Goal: Task Accomplishment & Management: Manage account settings

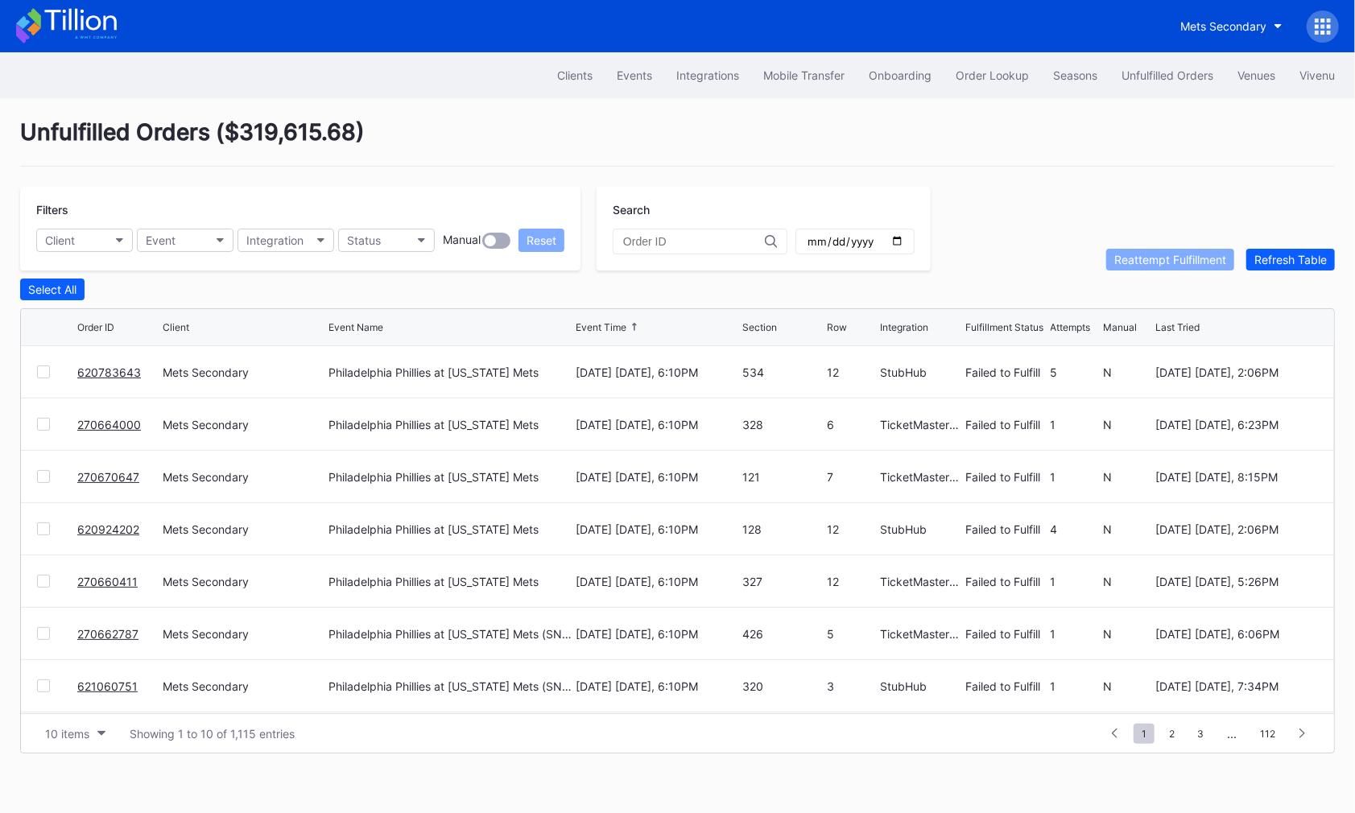
click at [997, 59] on div "Clients Events Integrations Mobile Transfer Onboarding Order Lookup Seasons Unf…" at bounding box center [677, 75] width 1355 height 46
click at [985, 78] on div "Order Lookup" at bounding box center [991, 75] width 73 height 14
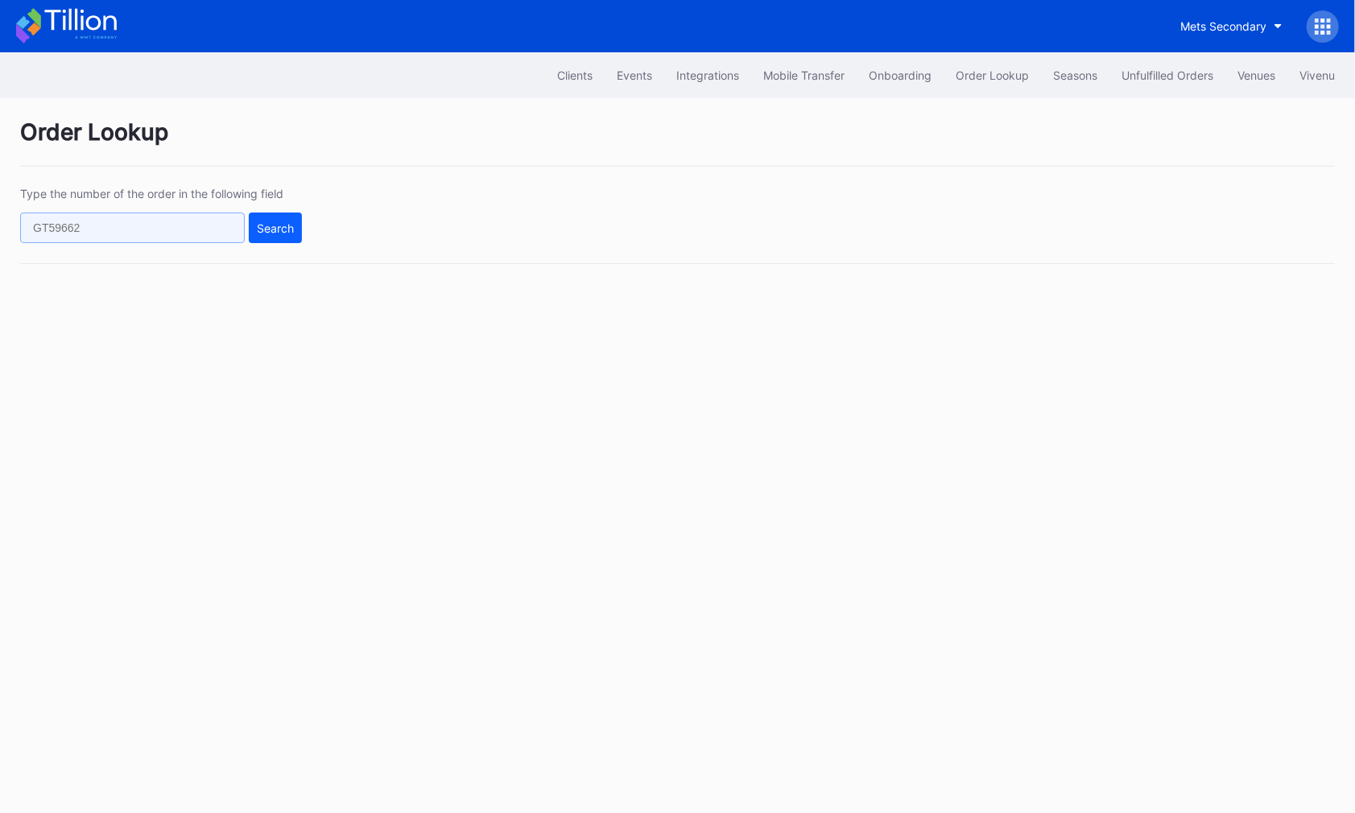
click at [112, 241] on input "text" at bounding box center [132, 228] width 225 height 31
paste input "558500496"
type input "558500496"
click at [269, 233] on div "Search" at bounding box center [275, 228] width 37 height 14
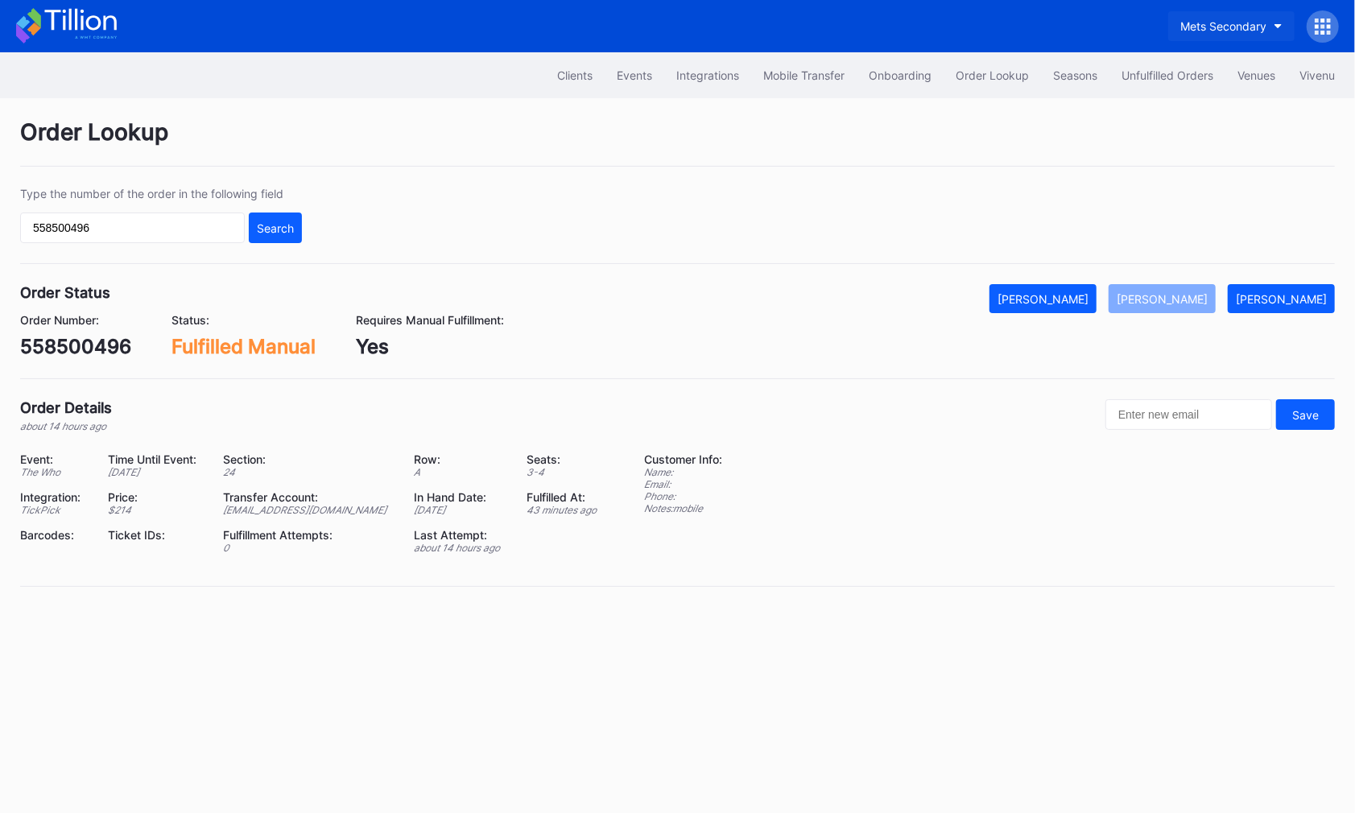
click at [1251, 23] on div "Mets Secondary" at bounding box center [1223, 26] width 86 height 14
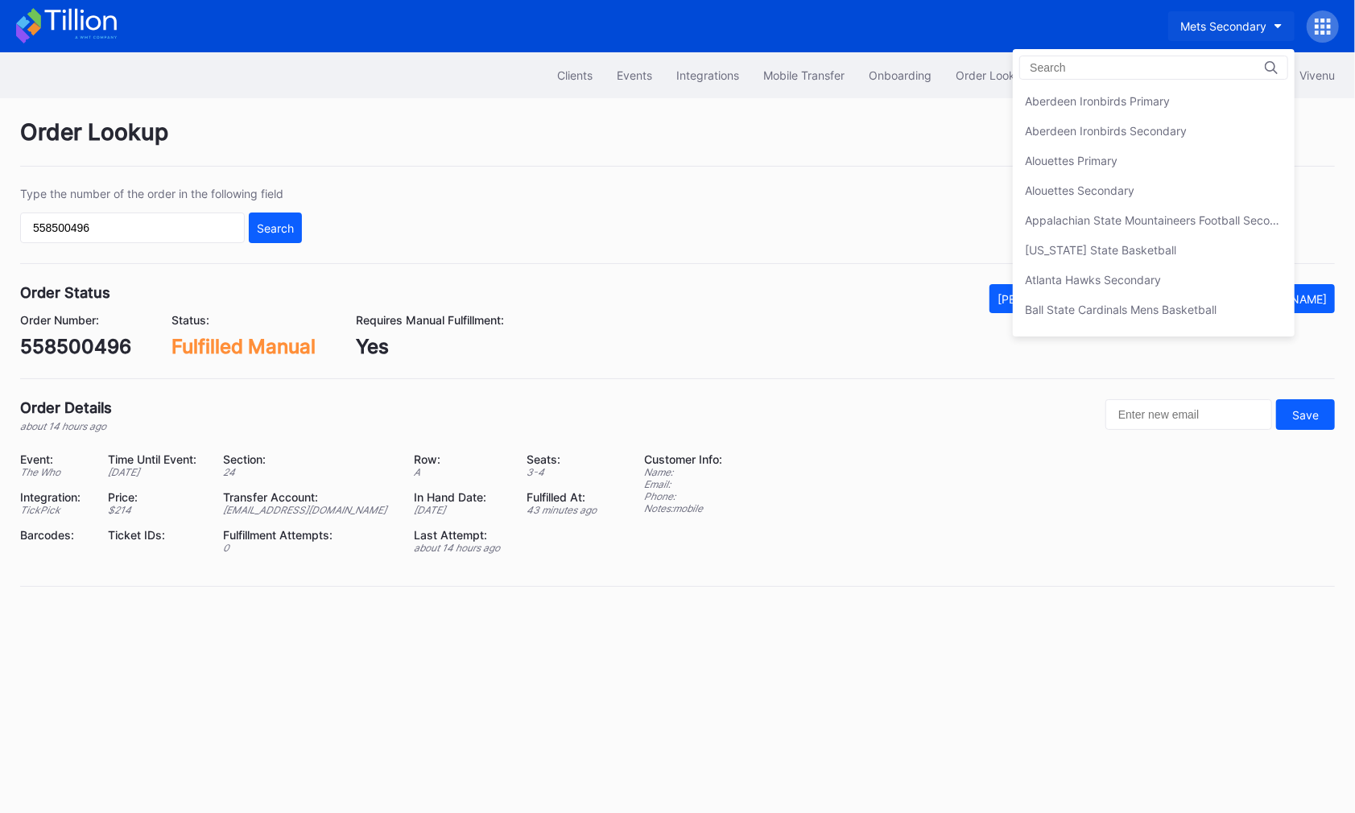
scroll to position [2509, 0]
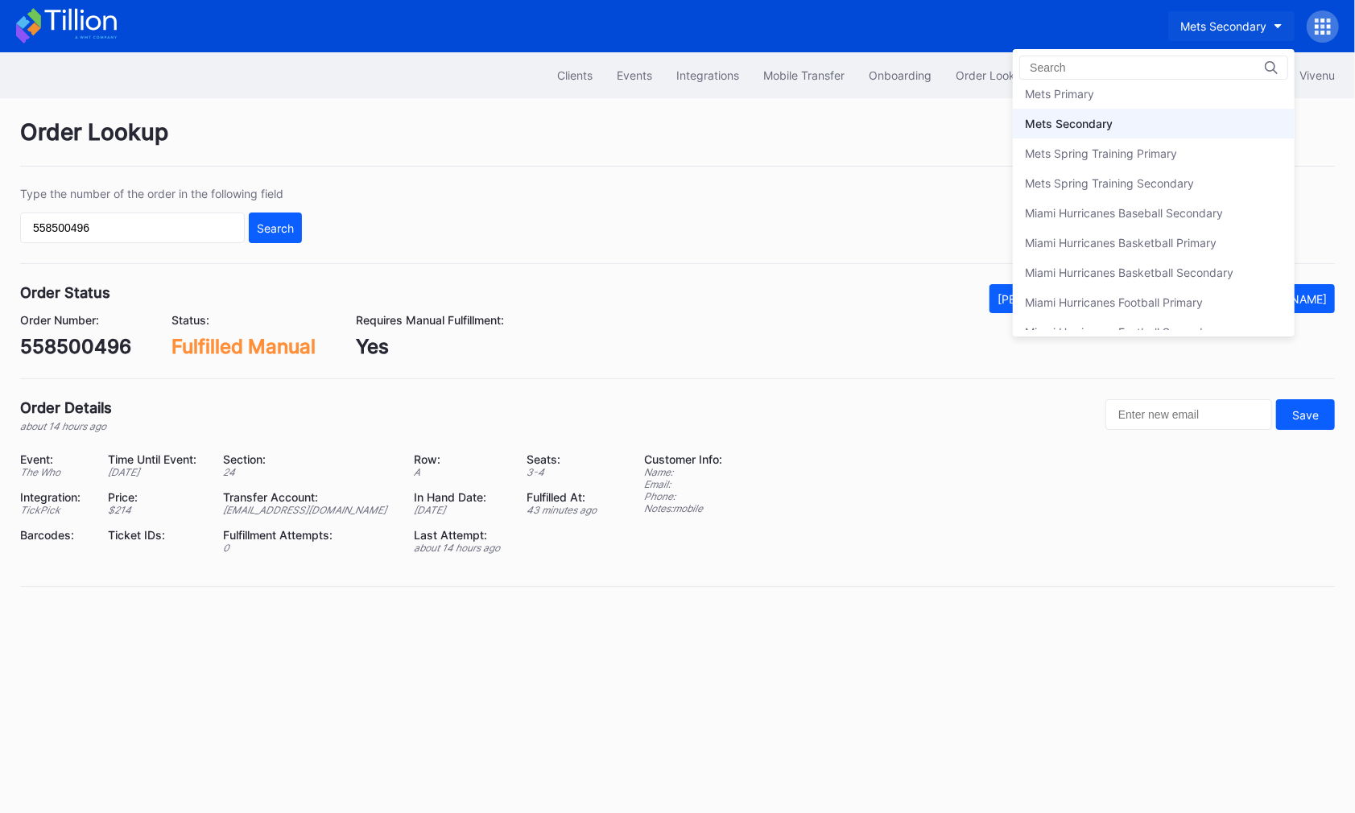
type input "8"
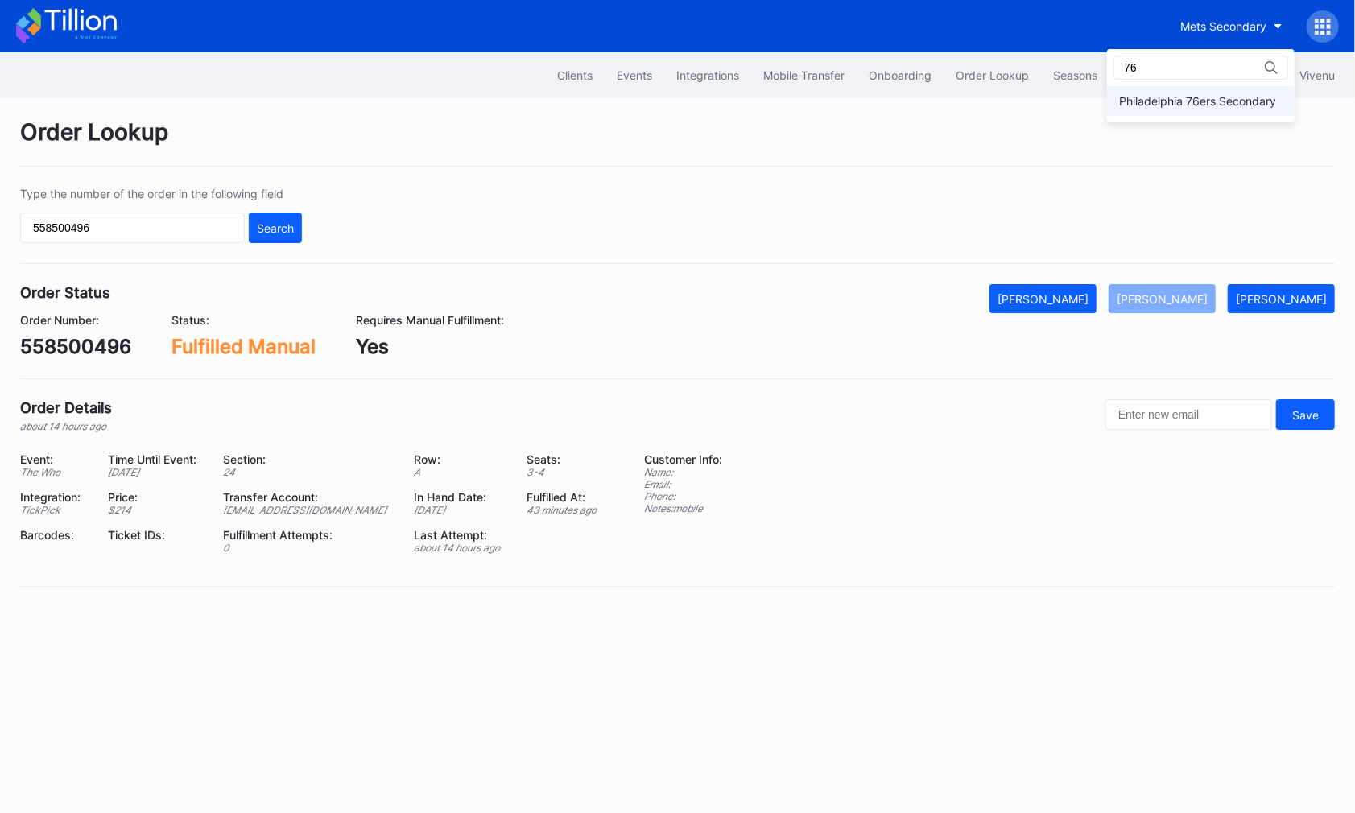
type input "76"
click at [1252, 110] on div "Philadelphia 76ers Secondary" at bounding box center [1201, 101] width 188 height 30
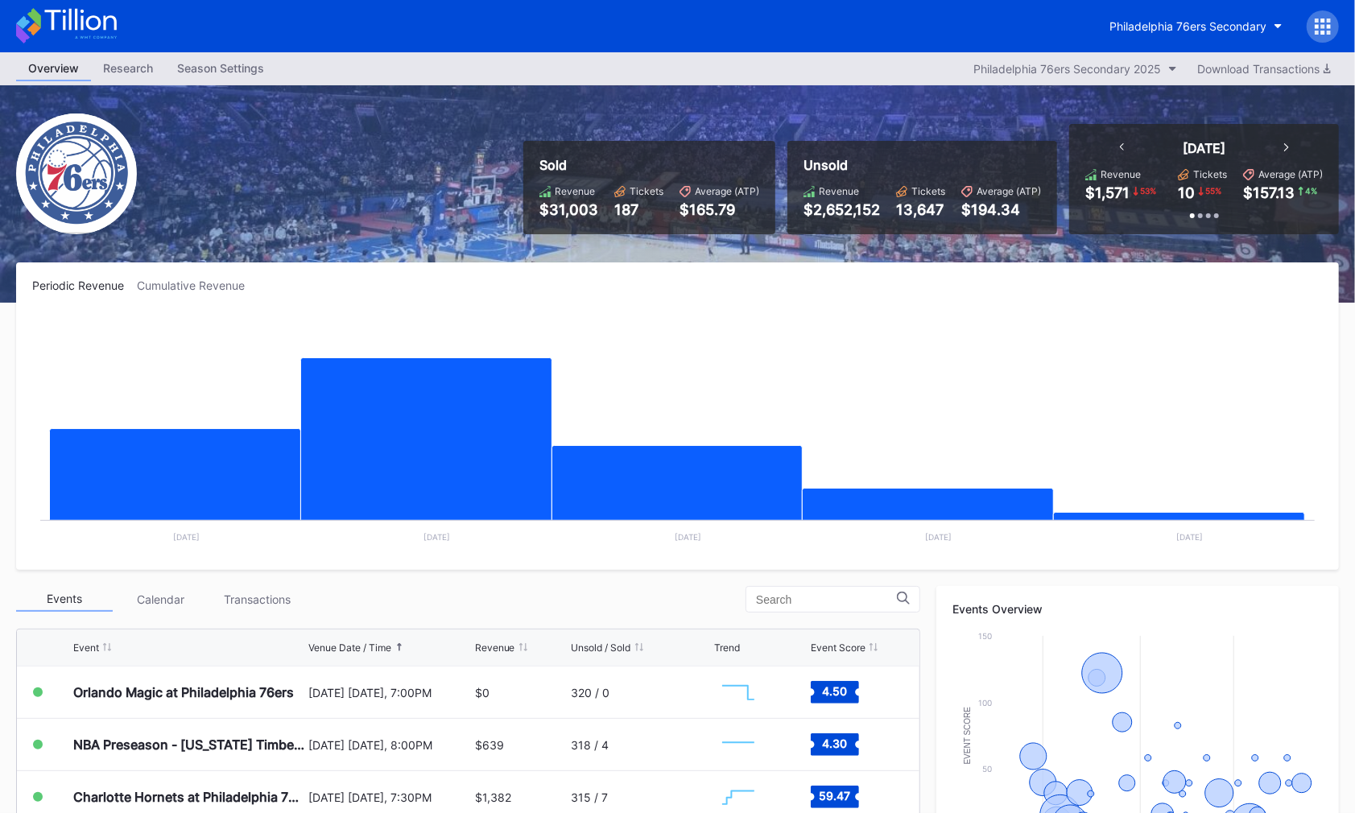
click at [1323, 27] on icon at bounding box center [1323, 26] width 4 height 4
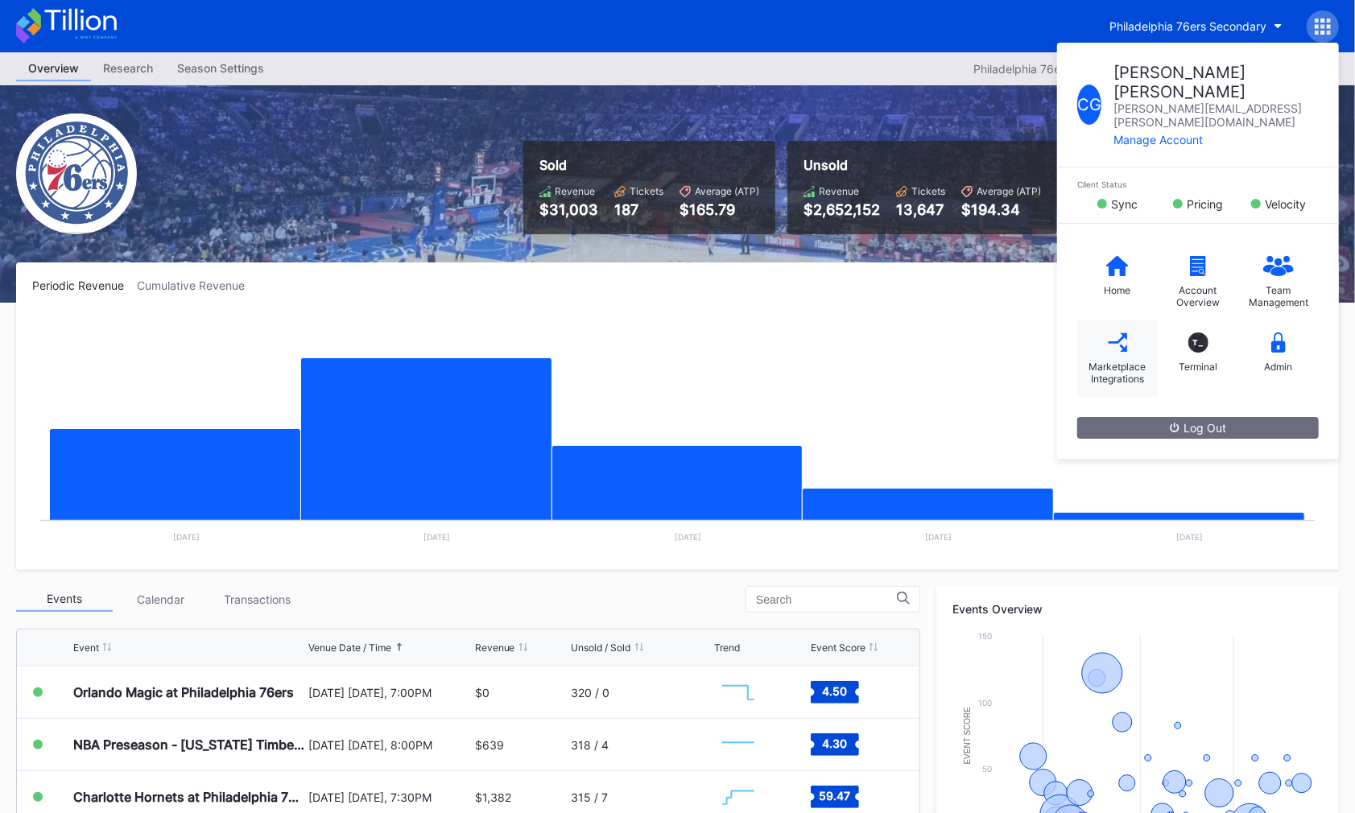
click at [1118, 332] on icon at bounding box center [1118, 342] width 20 height 20
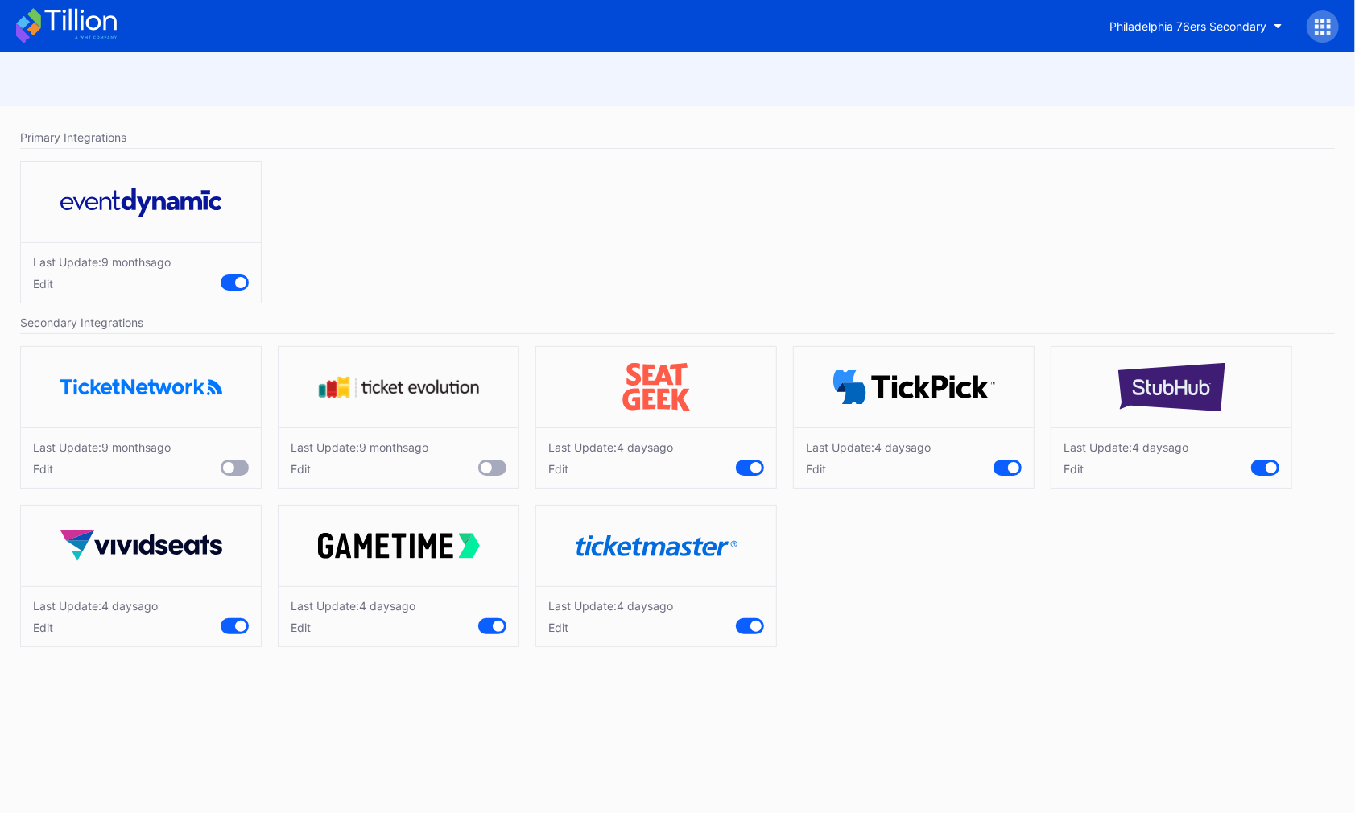
click at [1326, 23] on icon at bounding box center [1323, 27] width 16 height 16
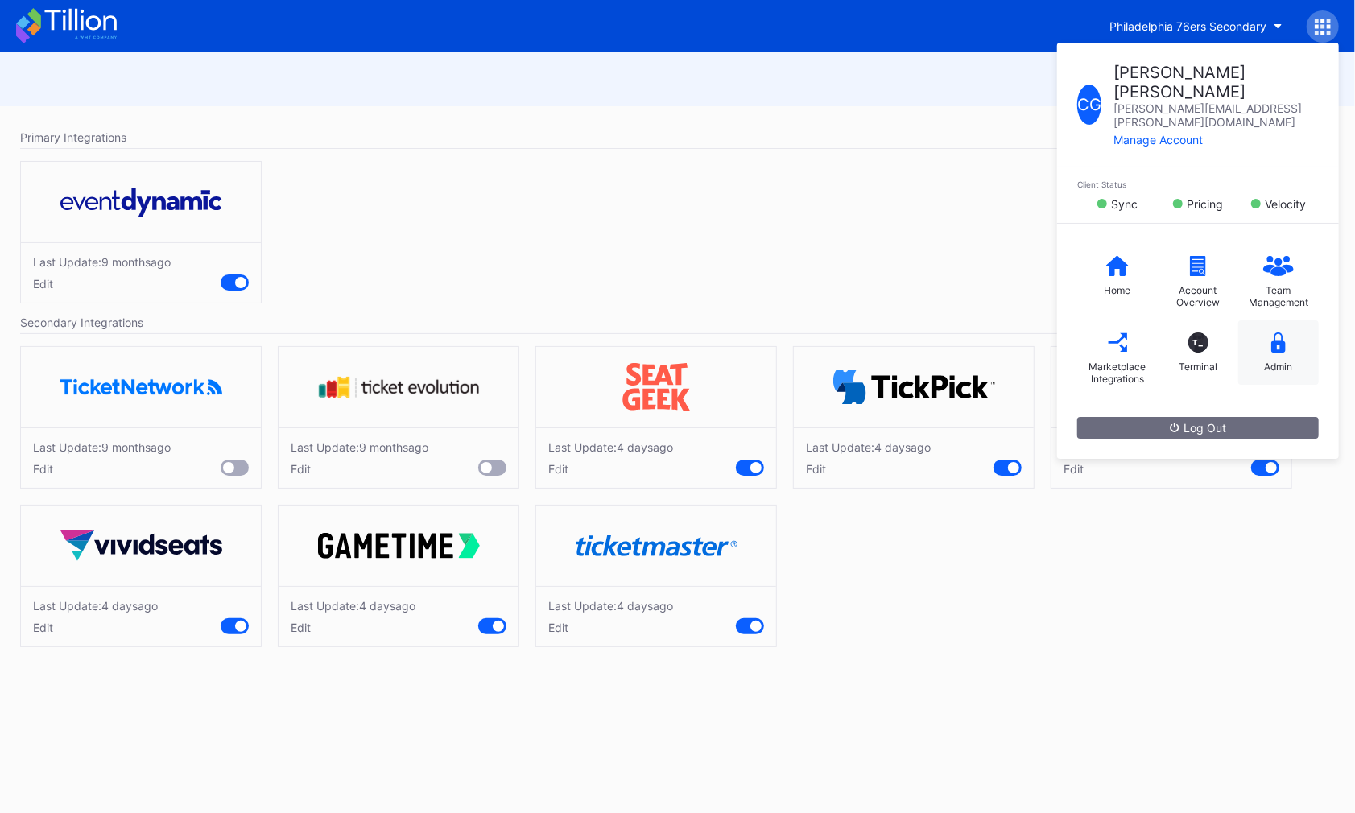
click at [1286, 320] on div "Admin" at bounding box center [1278, 352] width 80 height 64
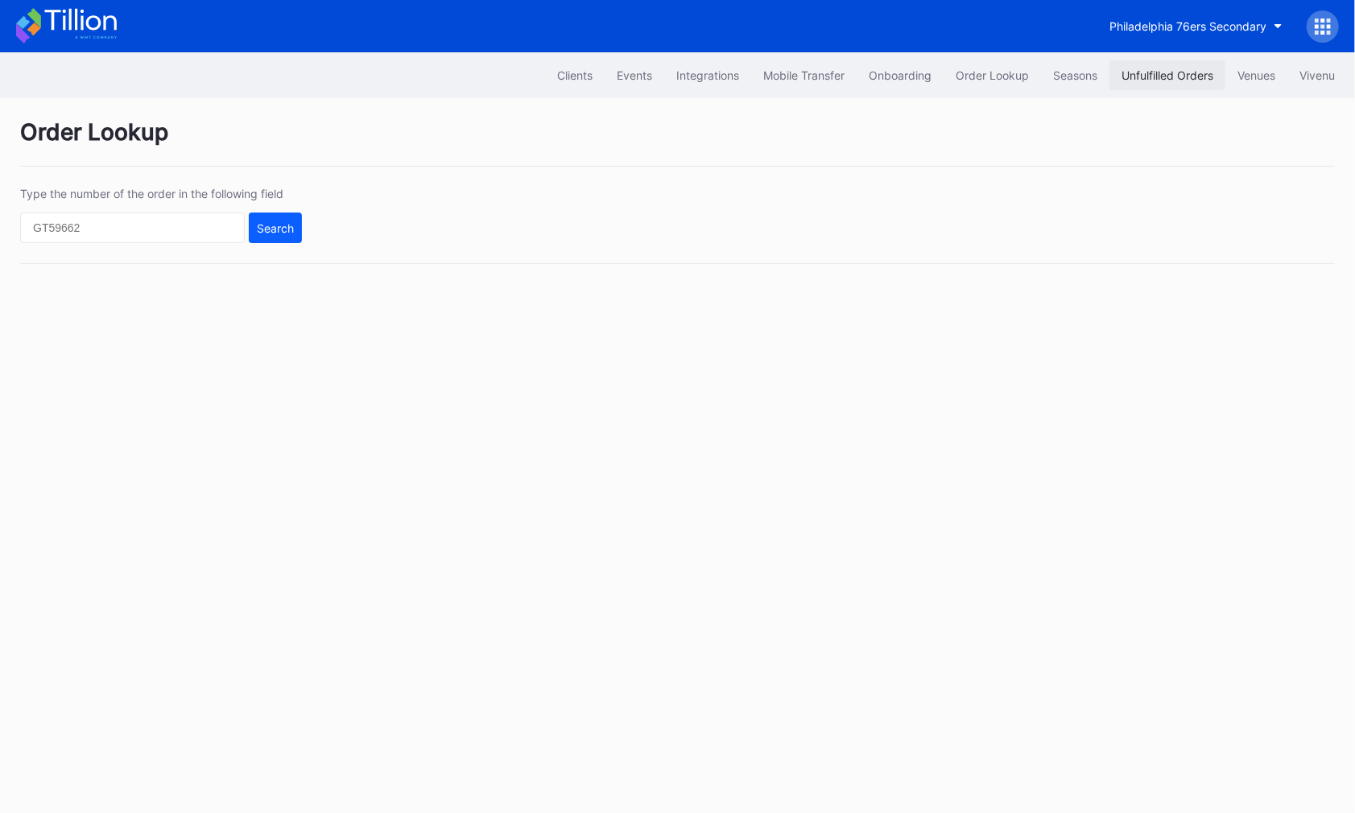
click at [1149, 65] on button "Unfulfilled Orders" at bounding box center [1167, 75] width 116 height 30
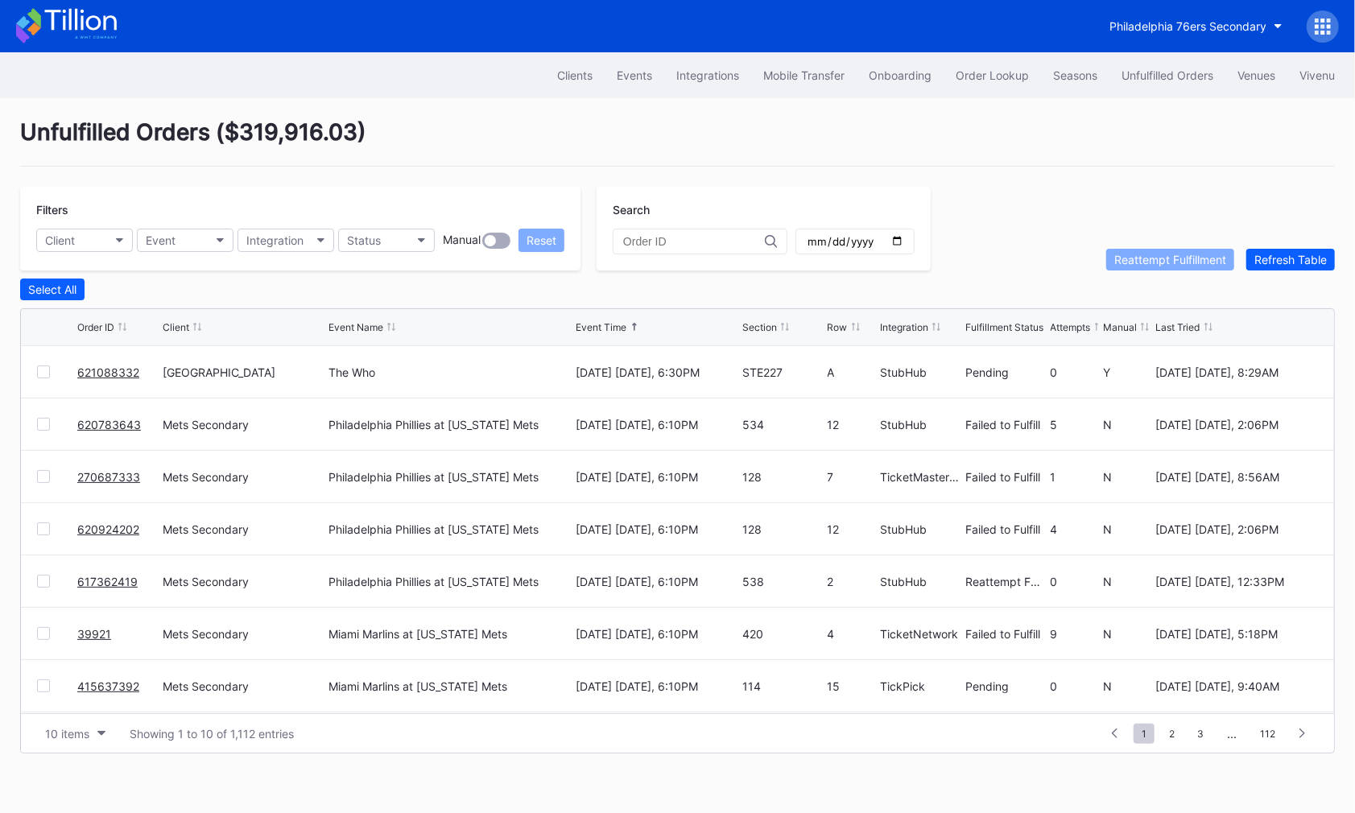
click at [100, 365] on link "621088332" at bounding box center [108, 372] width 62 height 14
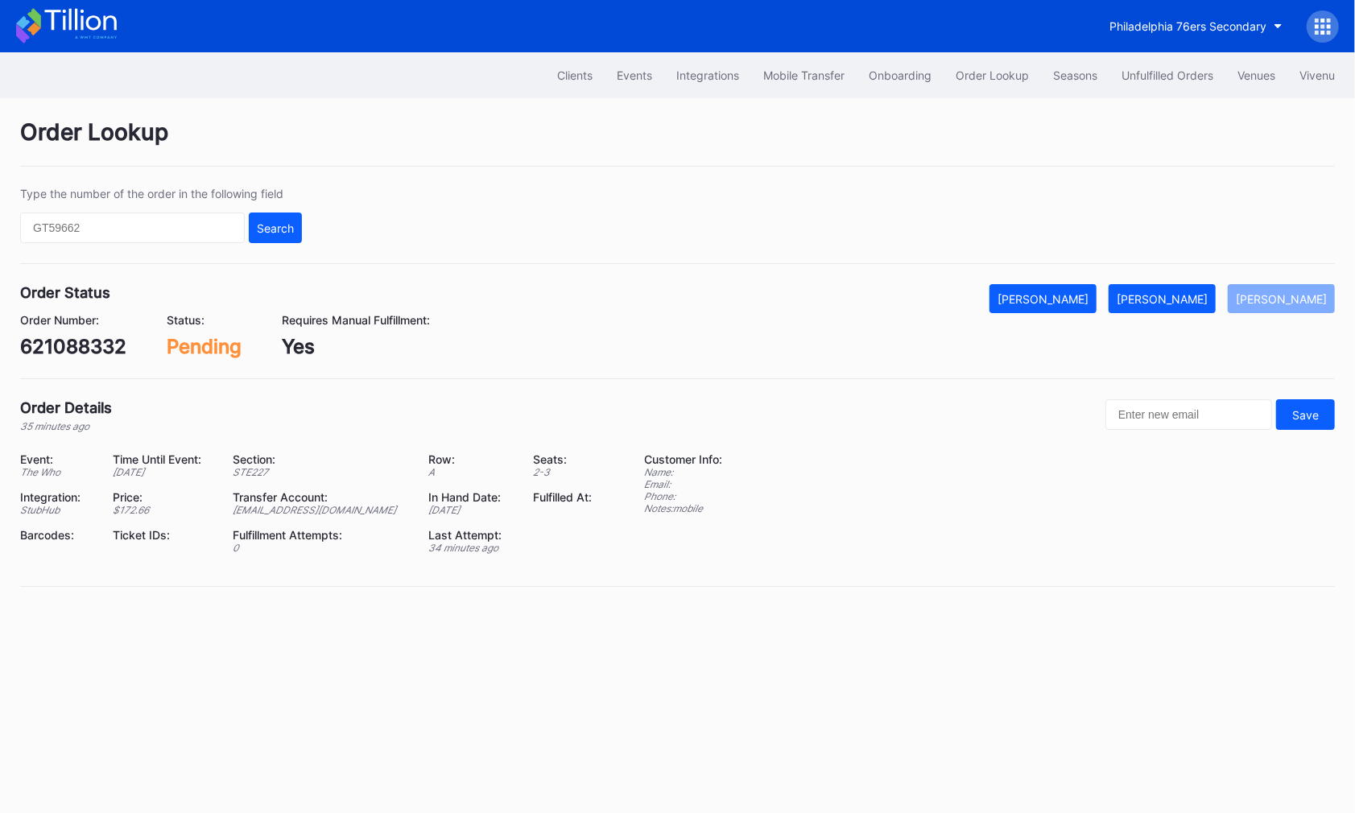
click at [101, 344] on div "621088332" at bounding box center [73, 346] width 106 height 23
copy div "621088332"
click at [1190, 303] on div "Mark Fulfilled" at bounding box center [1161, 299] width 91 height 14
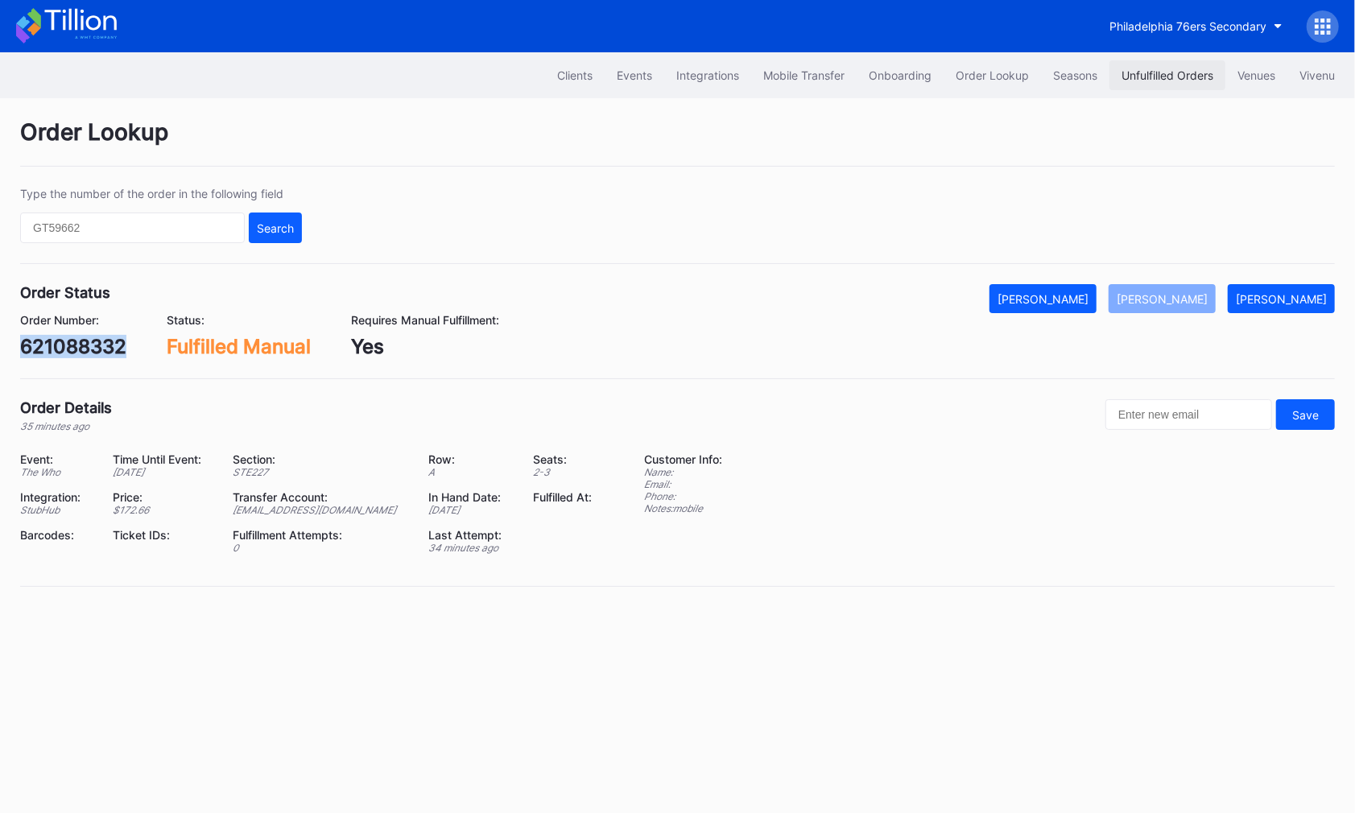
click at [1170, 80] on div "Unfulfilled Orders" at bounding box center [1167, 75] width 92 height 14
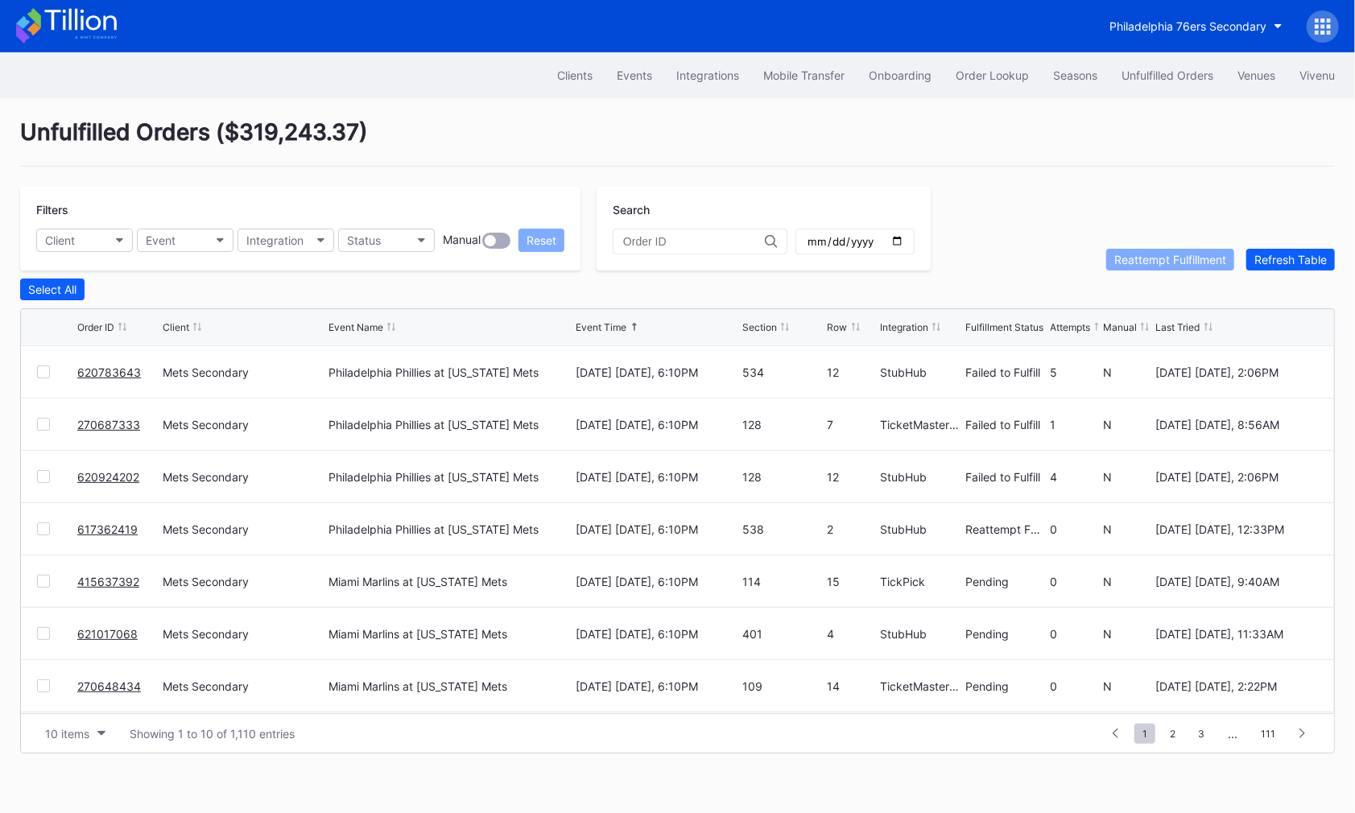
click at [1321, 24] on icon at bounding box center [1323, 26] width 4 height 4
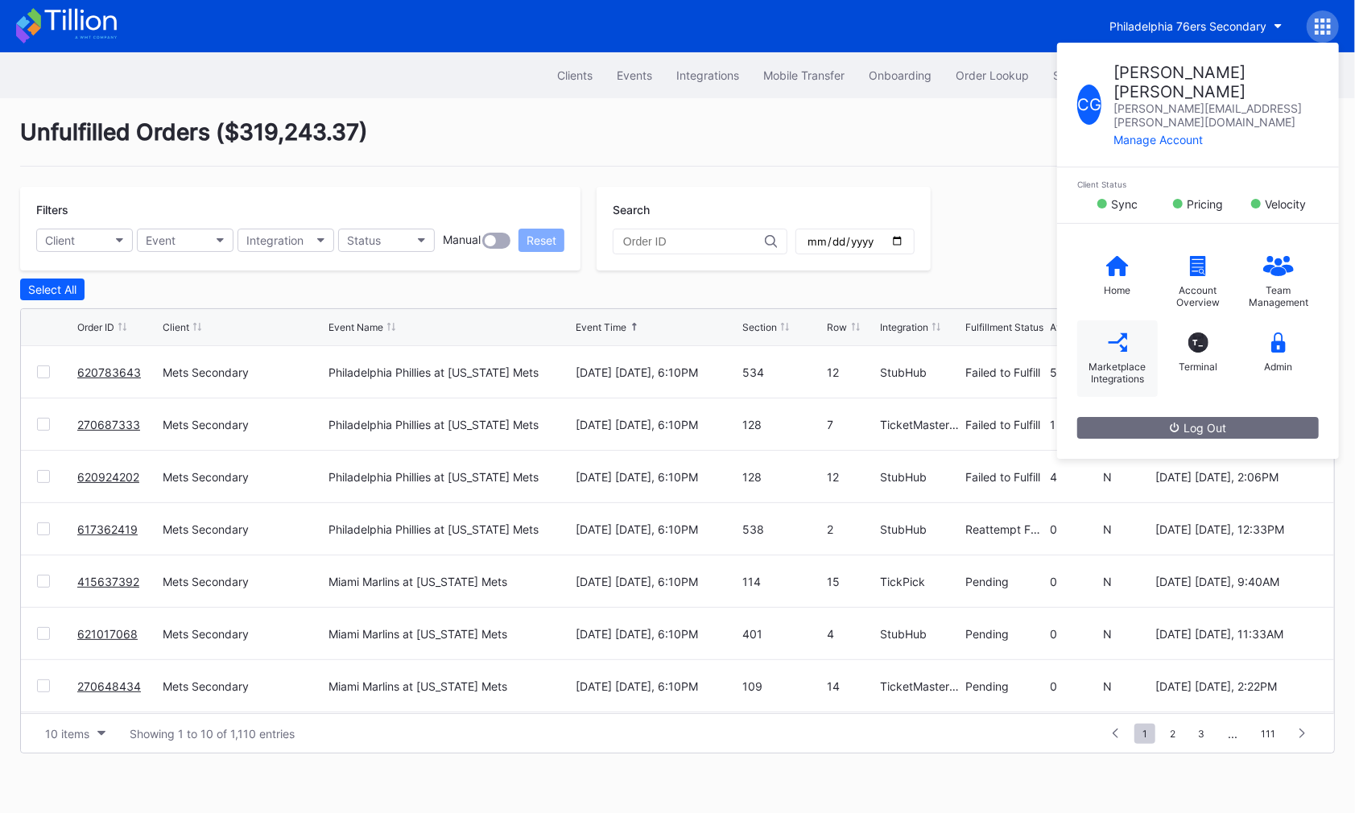
click at [1127, 332] on icon at bounding box center [1118, 342] width 20 height 20
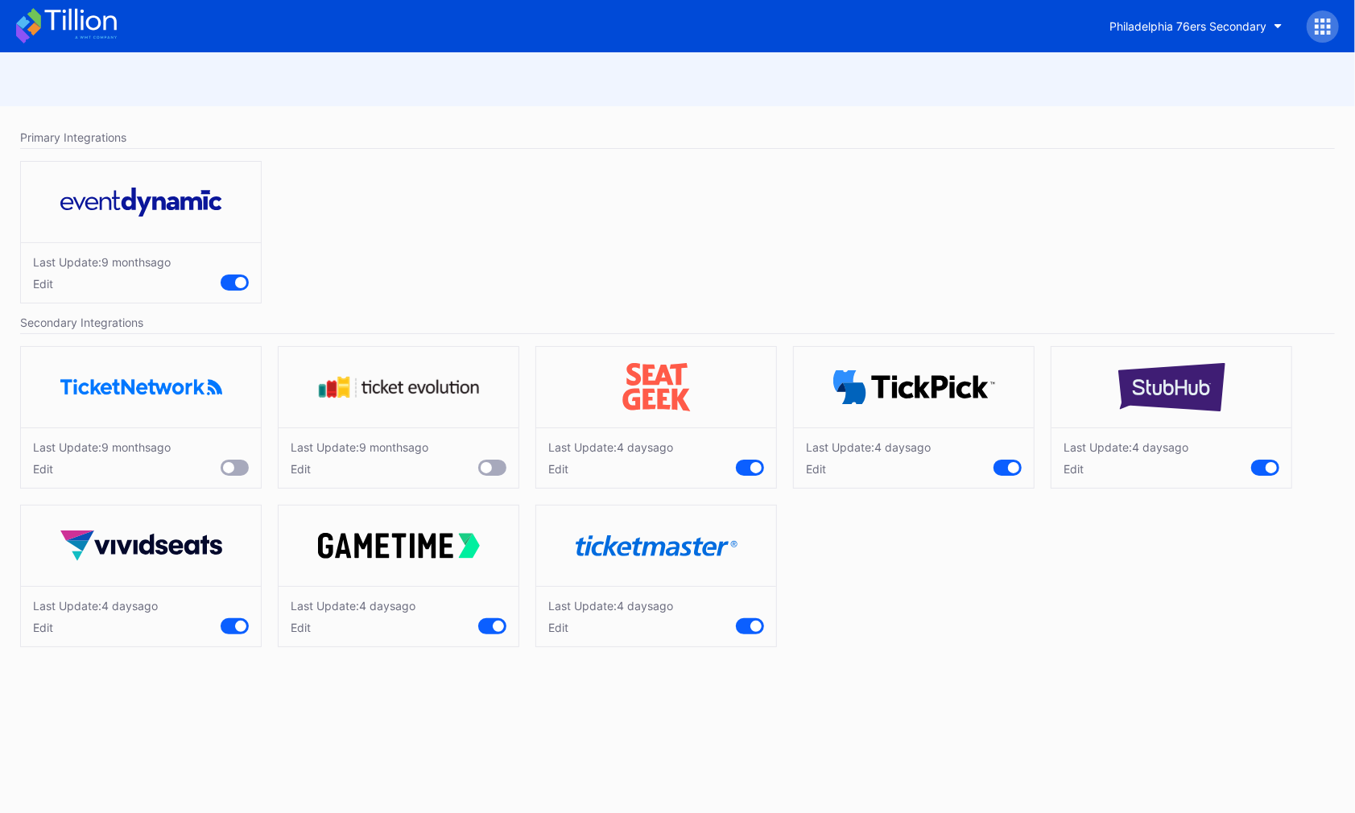
click at [1273, 463] on div at bounding box center [1270, 467] width 11 height 11
click at [1268, 460] on div at bounding box center [1265, 468] width 28 height 16
